Goal: Transaction & Acquisition: Purchase product/service

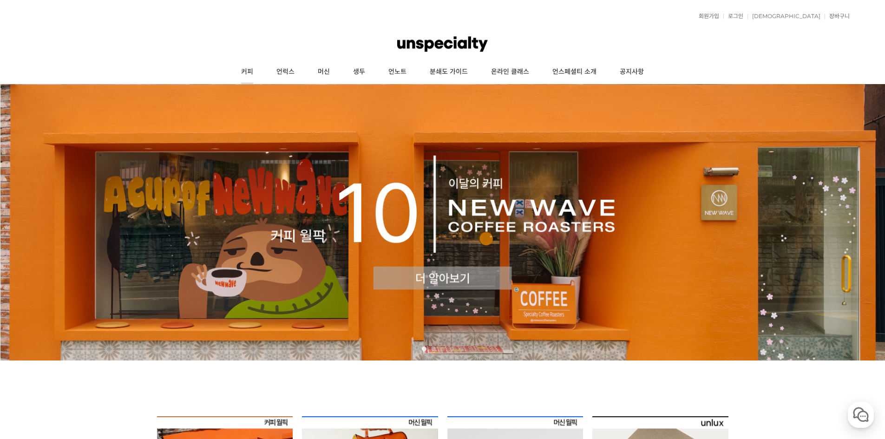
click at [247, 72] on link "커피" at bounding box center [247, 71] width 35 height 23
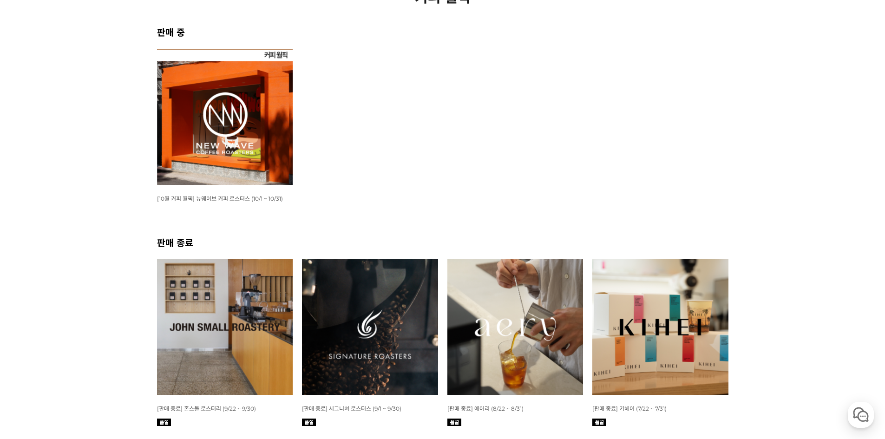
scroll to position [139, 0]
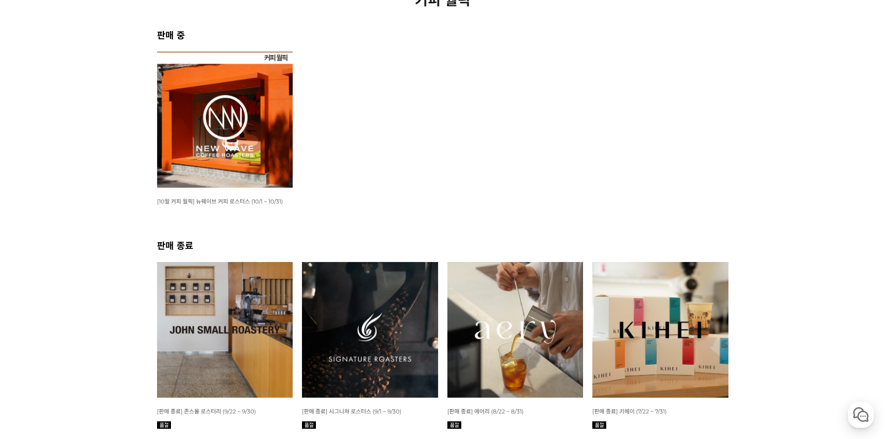
click at [249, 158] on img at bounding box center [225, 120] width 136 height 136
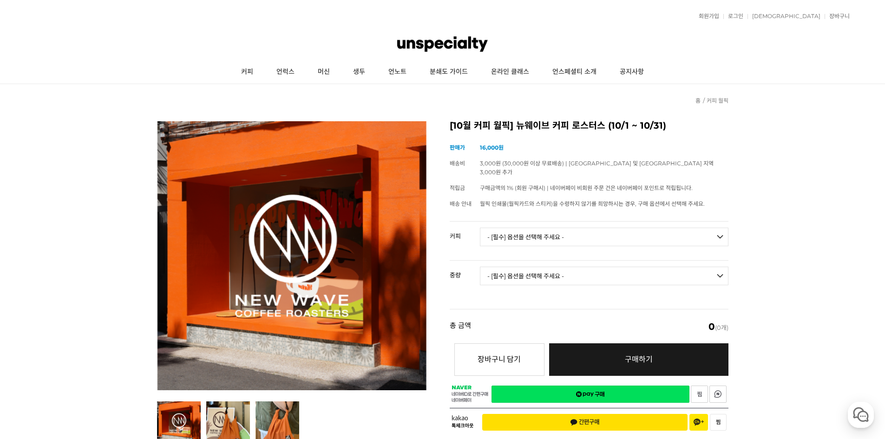
click at [570, 228] on select "- [필수] 옵션을 선택해 주세요 - ------------------- 언스페셜티 분쇄도 가이드 종이 받기 (주문 1건당 최대 1개 제공) …" at bounding box center [604, 237] width 249 height 19
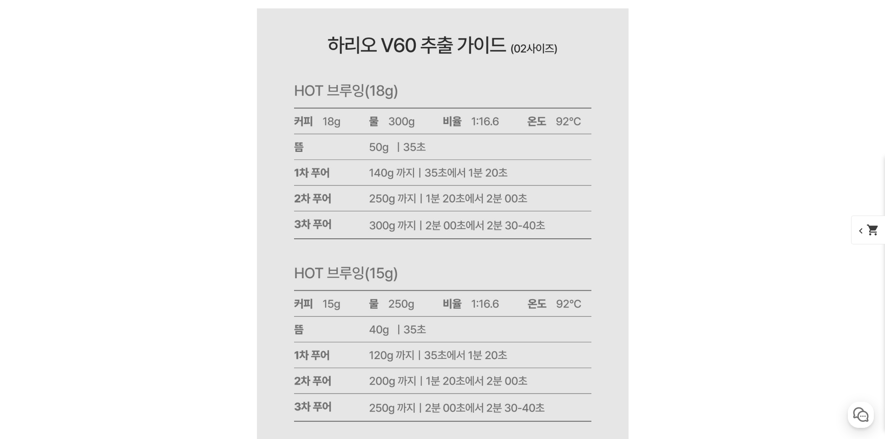
scroll to position [11012, 0]
